Goal: Information Seeking & Learning: Learn about a topic

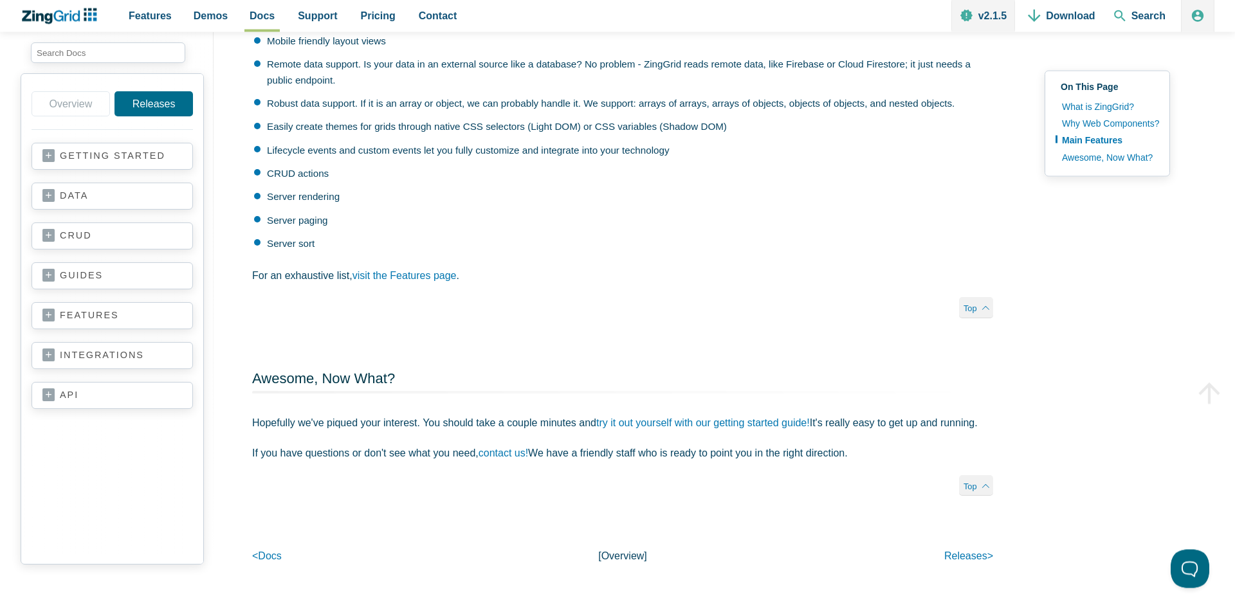
scroll to position [513, 0]
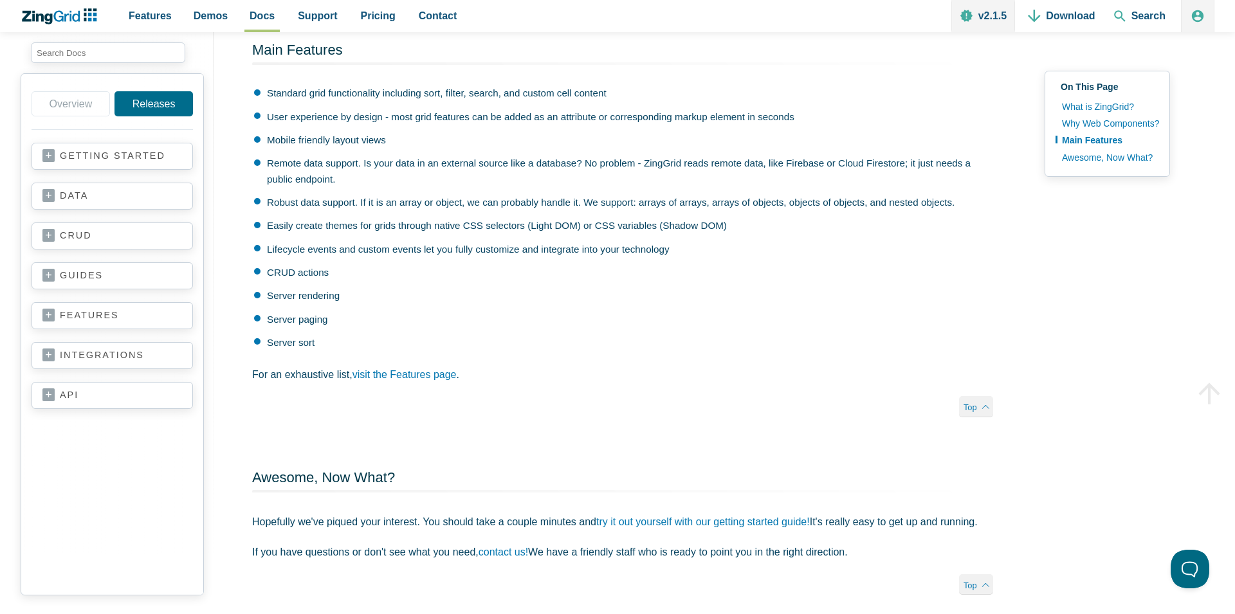
click at [102, 158] on link "getting started" at bounding box center [112, 156] width 140 height 13
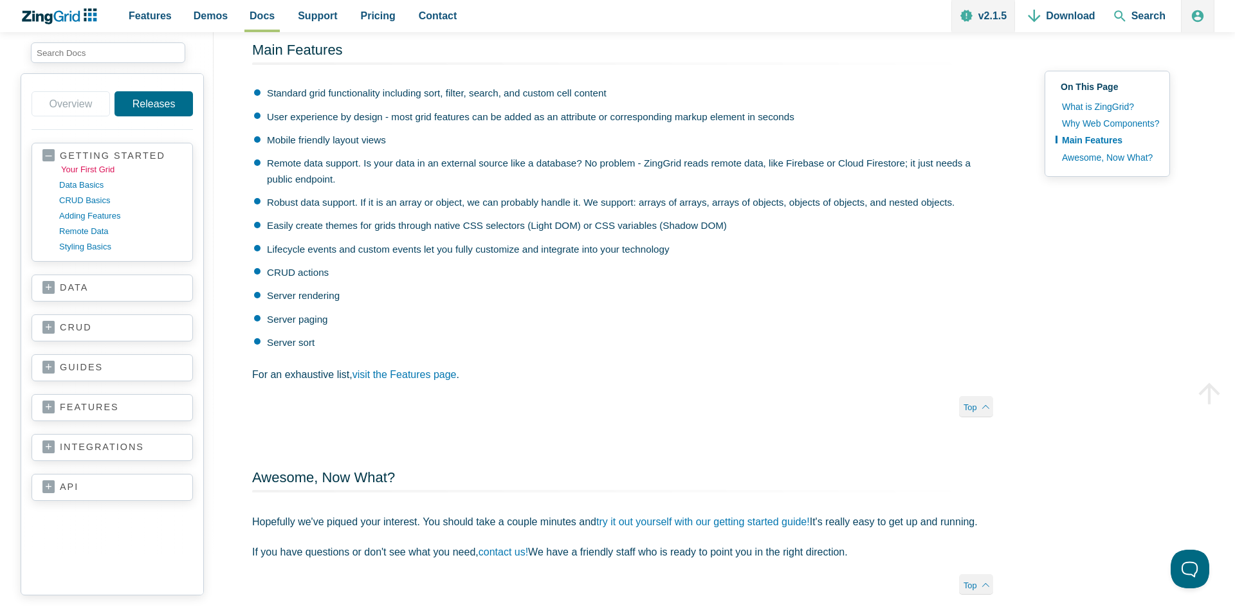
click at [104, 175] on link "your first grid" at bounding box center [122, 169] width 123 height 15
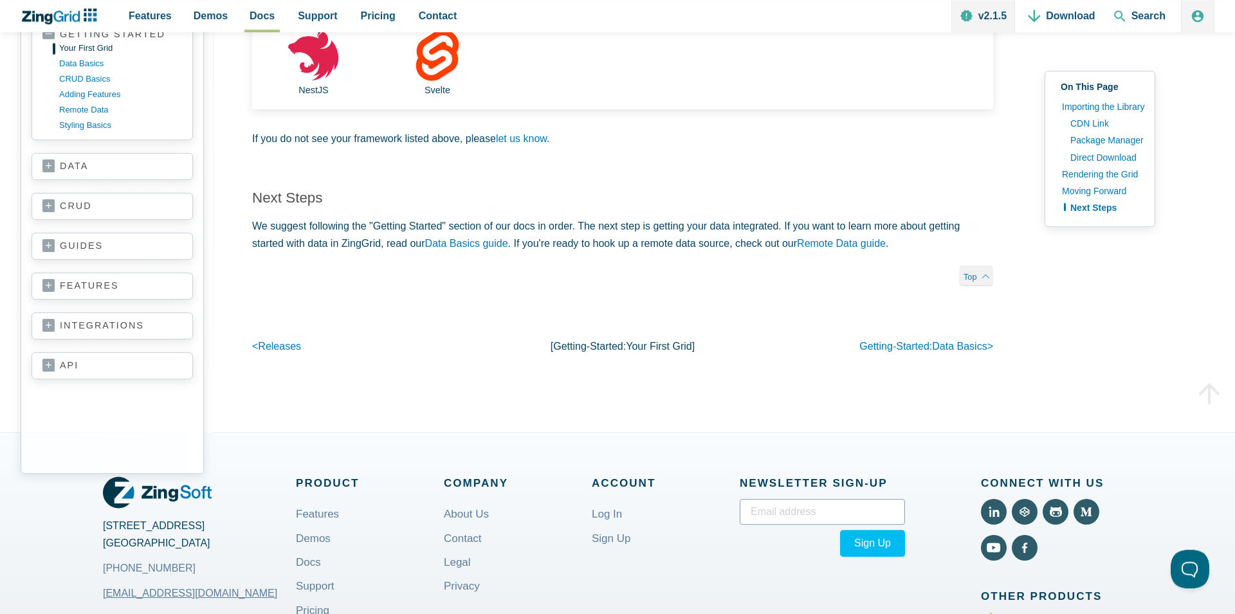
scroll to position [2541, 0]
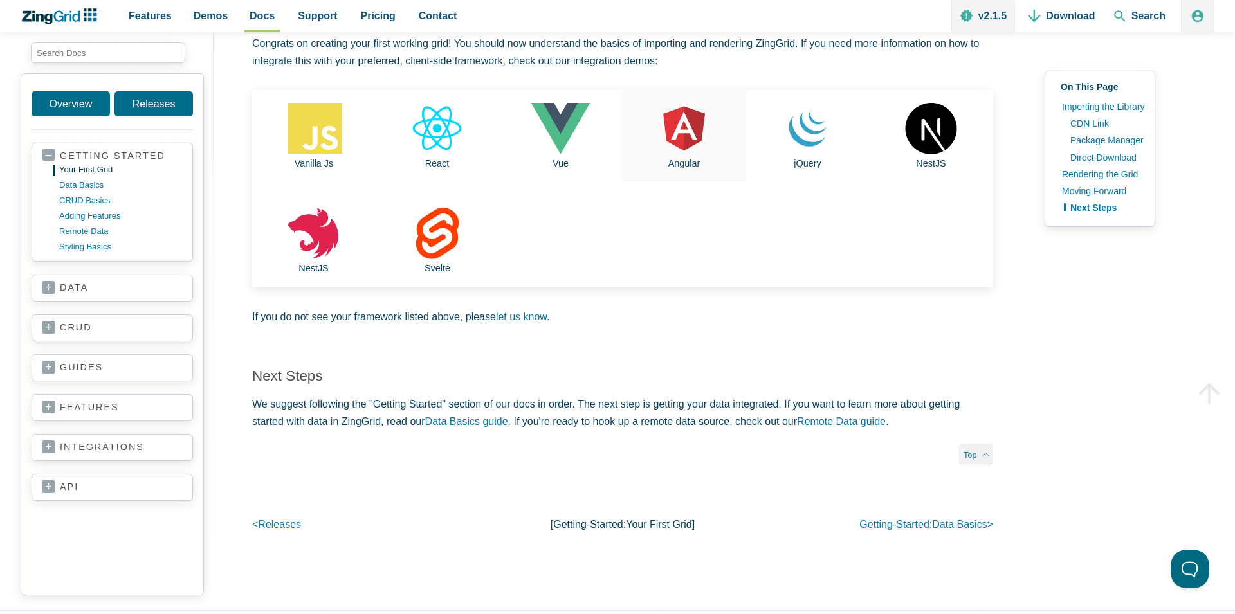
click at [676, 125] on use "App Content" at bounding box center [684, 129] width 42 height 44
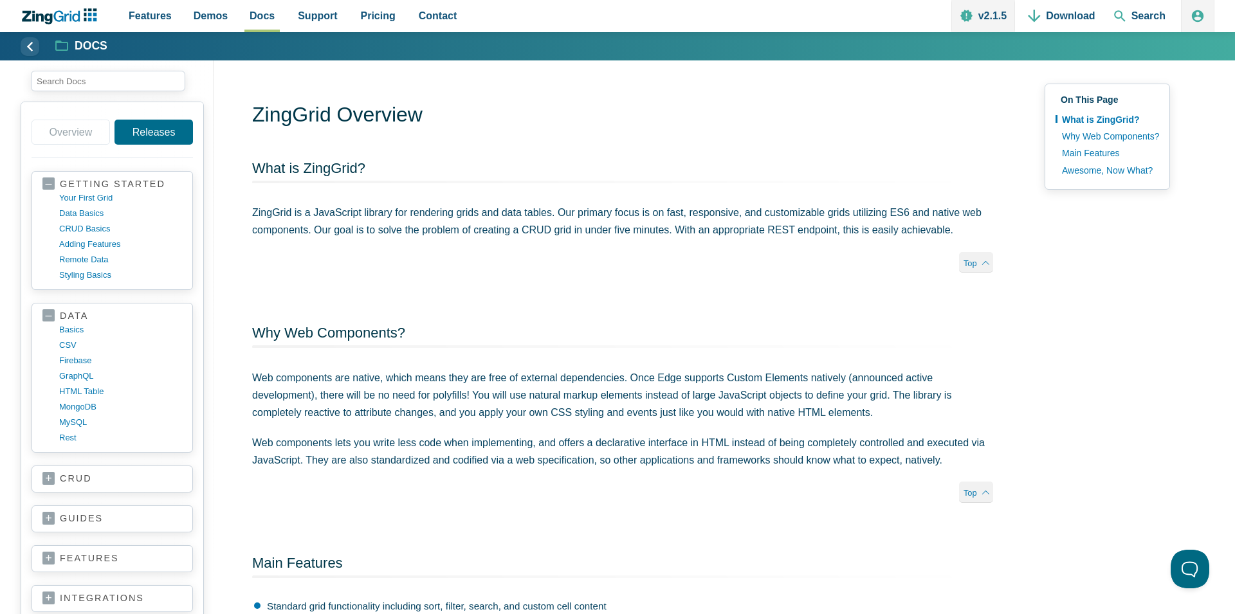
click at [77, 325] on link "basics" at bounding box center [120, 329] width 123 height 15
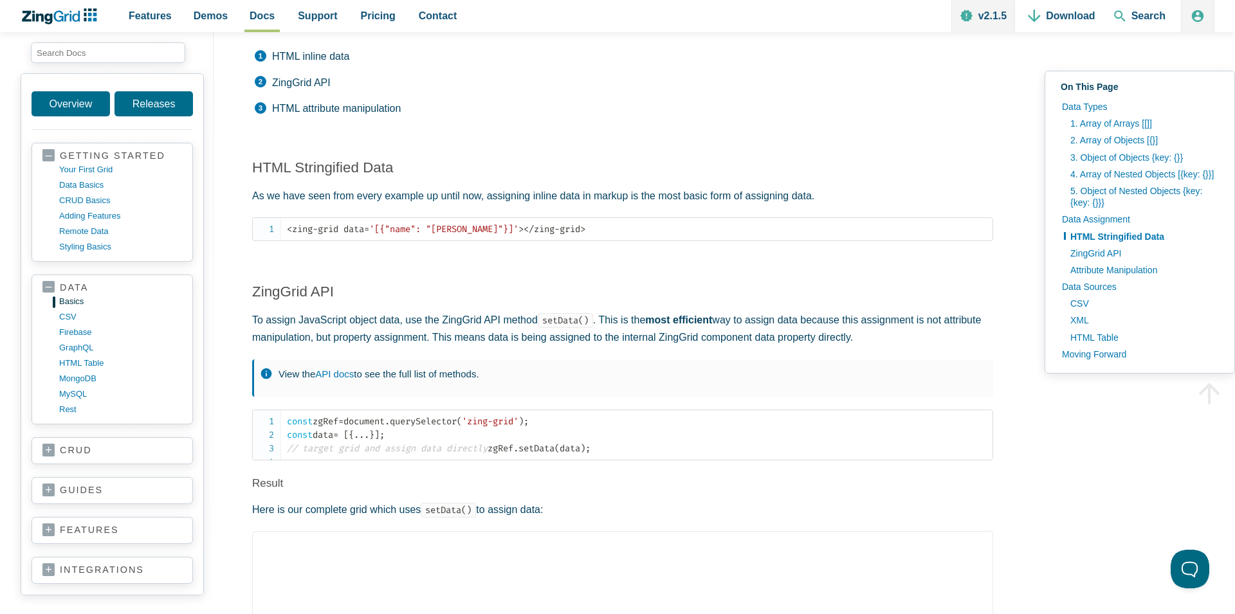
scroll to position [2199, 0]
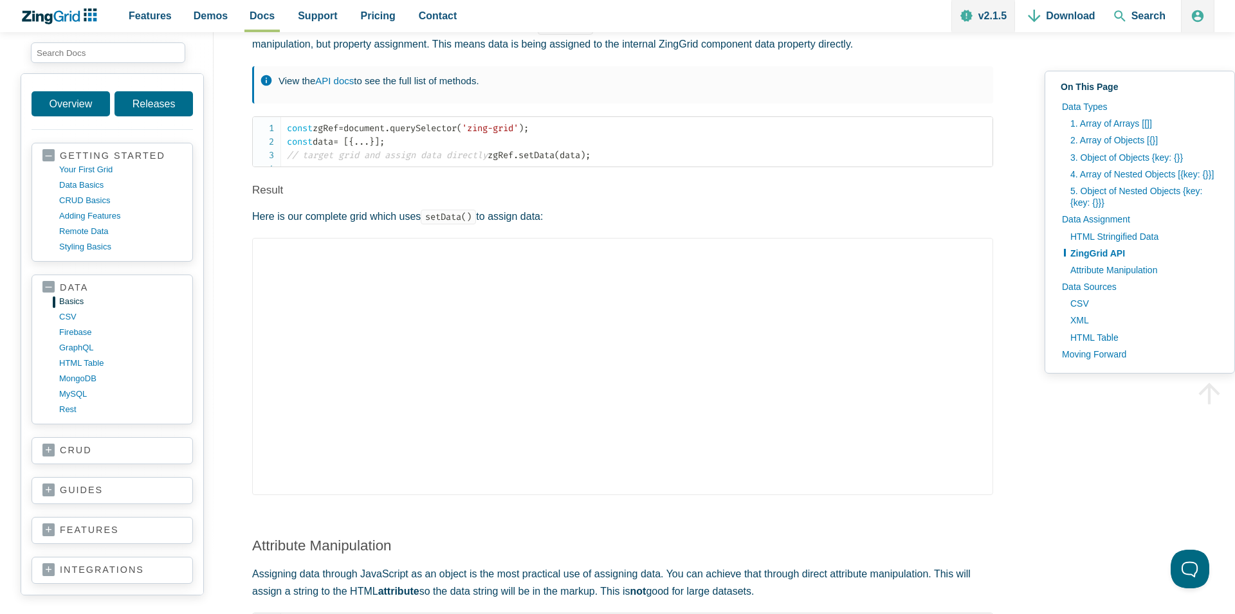
click at [104, 460] on section "crud basics create read update delete" at bounding box center [112, 450] width 161 height 27
click at [45, 448] on link "crud" at bounding box center [112, 450] width 140 height 13
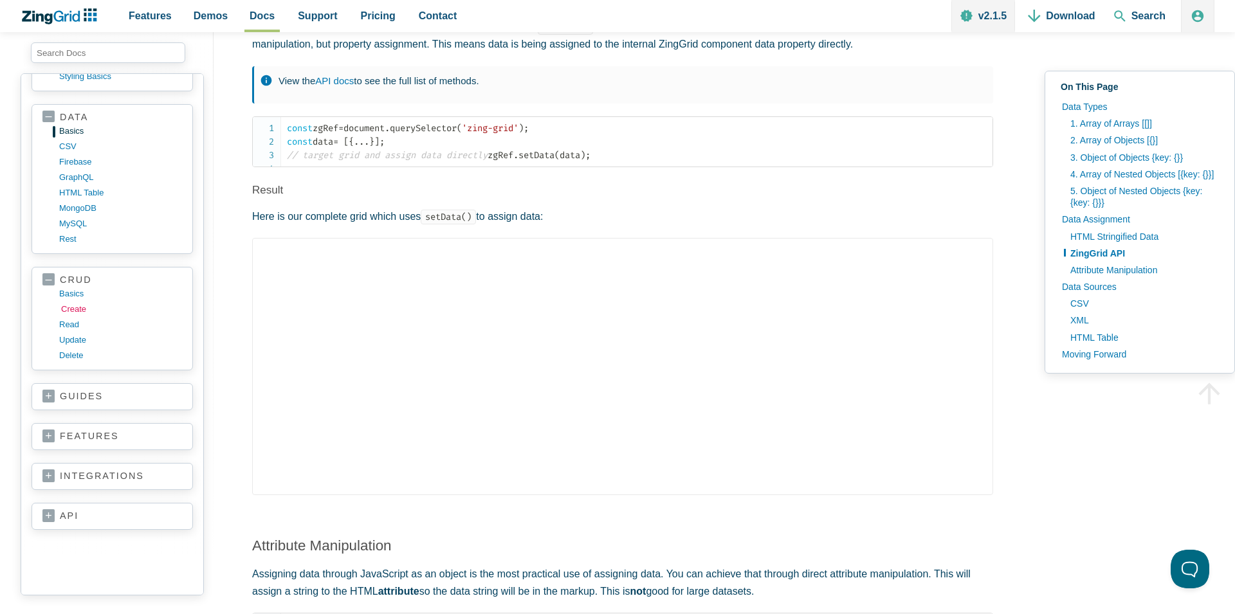
scroll to position [187, 0]
click at [72, 276] on link "basics" at bounding box center [122, 277] width 123 height 15
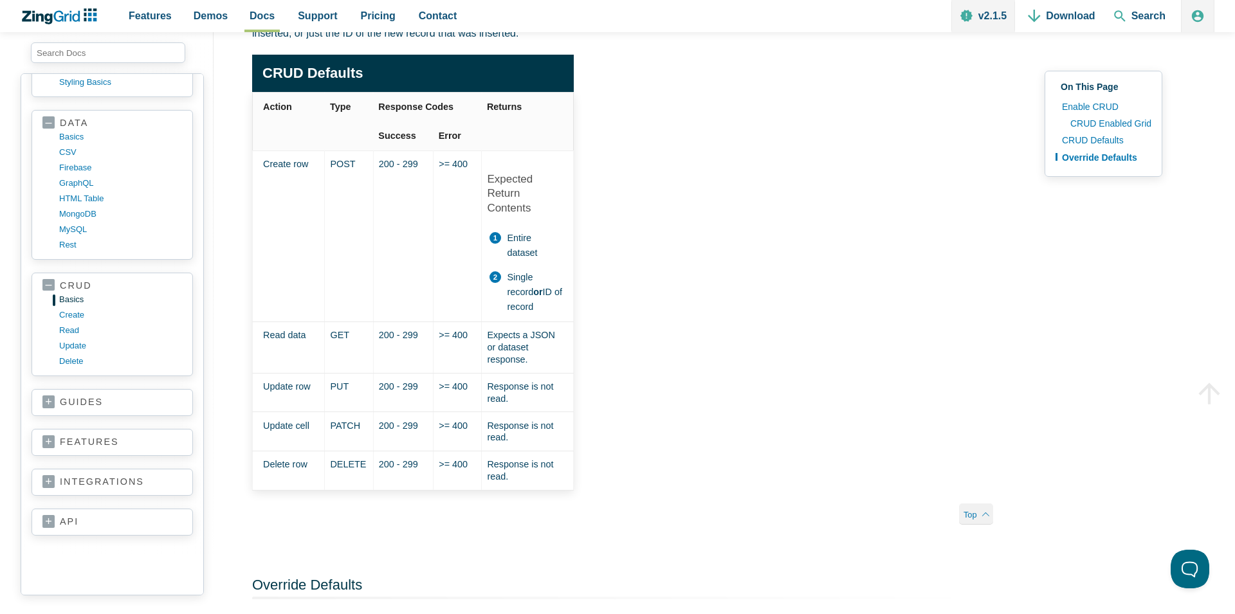
scroll to position [187, 0]
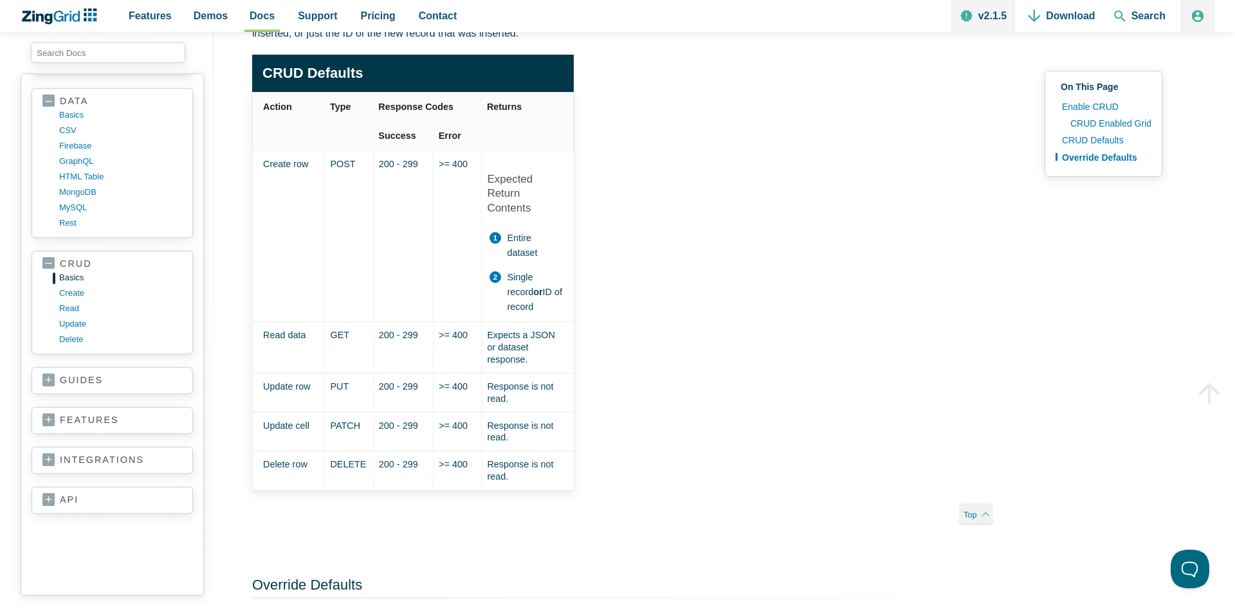
click at [53, 379] on link "guides" at bounding box center [112, 380] width 140 height 13
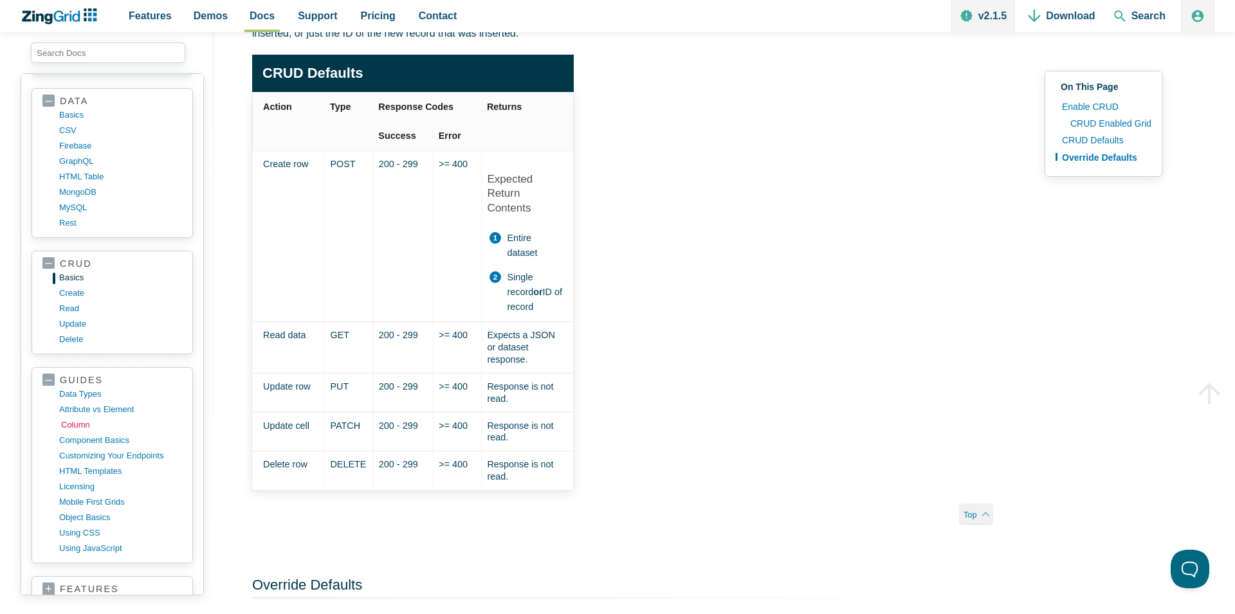
click at [75, 423] on link "column" at bounding box center [122, 424] width 123 height 15
